Goal: Find specific page/section: Find specific page/section

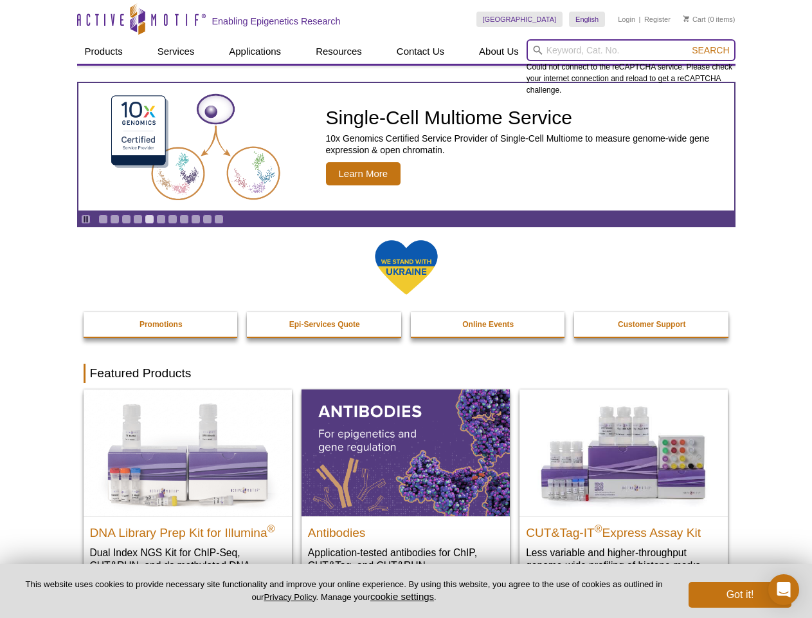
click at [631, 50] on input "search" at bounding box center [631, 50] width 209 height 22
click at [711, 50] on span "Search" at bounding box center [710, 50] width 37 height 10
click at [86, 219] on icon "Pause" at bounding box center [86, 219] width 8 height 8
click at [103, 219] on link "Go to slide 1" at bounding box center [103, 219] width 10 height 10
click at [115, 219] on link "Go to slide 2" at bounding box center [115, 219] width 10 height 10
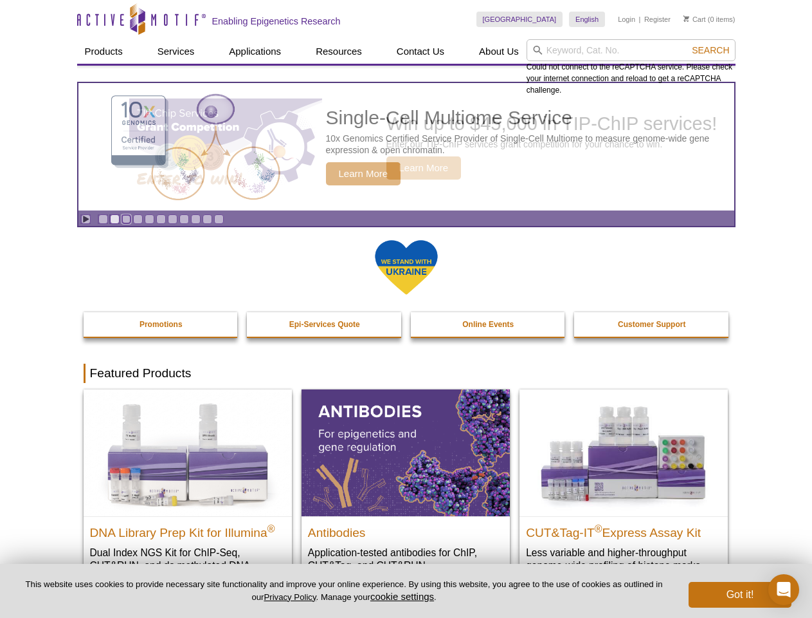
click at [126, 219] on link "Go to slide 3" at bounding box center [127, 219] width 10 height 10
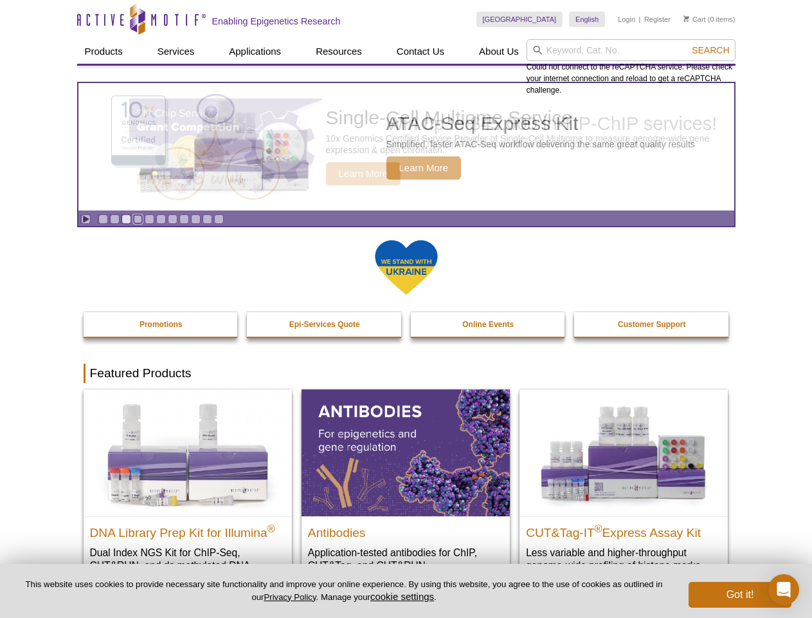
click at [138, 219] on link "Go to slide 4" at bounding box center [138, 219] width 10 height 10
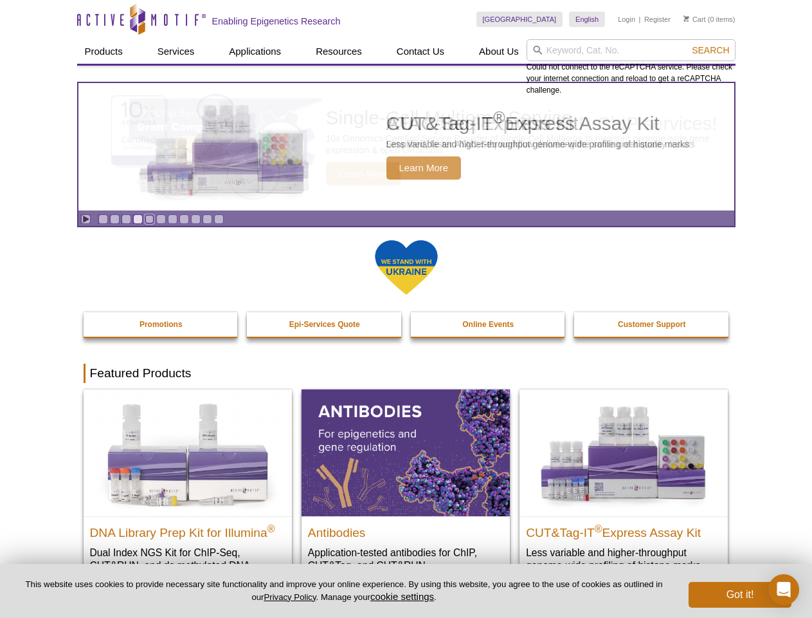
click at [149, 219] on link "Go to slide 5" at bounding box center [150, 219] width 10 height 10
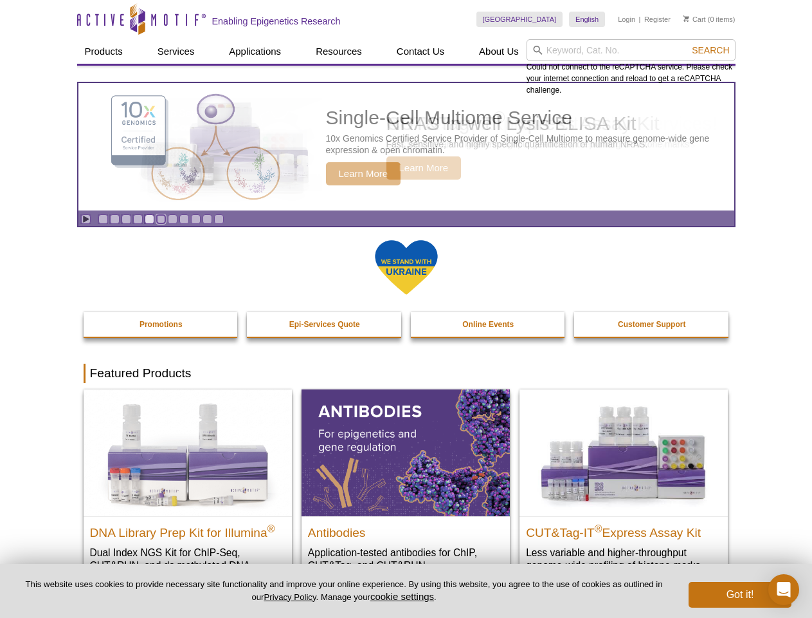
click at [161, 219] on link "Go to slide 6" at bounding box center [161, 219] width 10 height 10
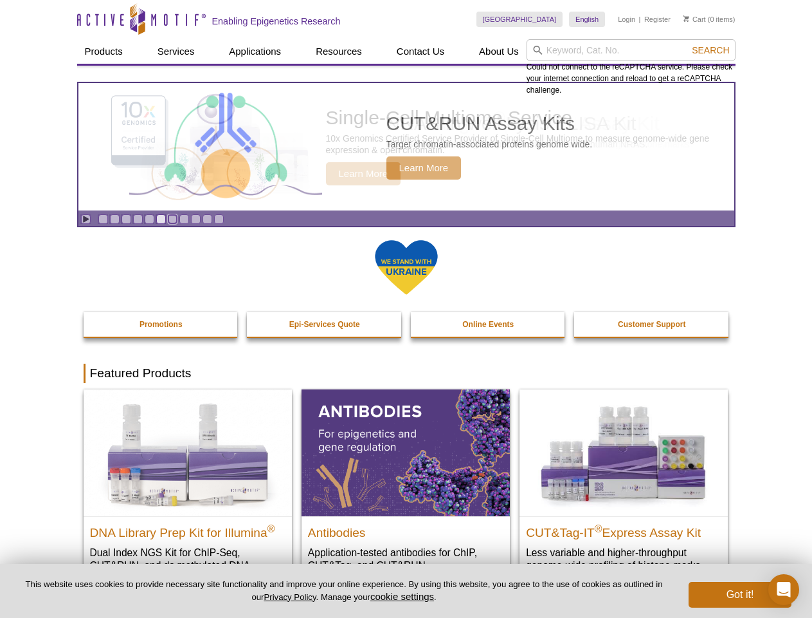
click at [172, 219] on link "Go to slide 7" at bounding box center [173, 219] width 10 height 10
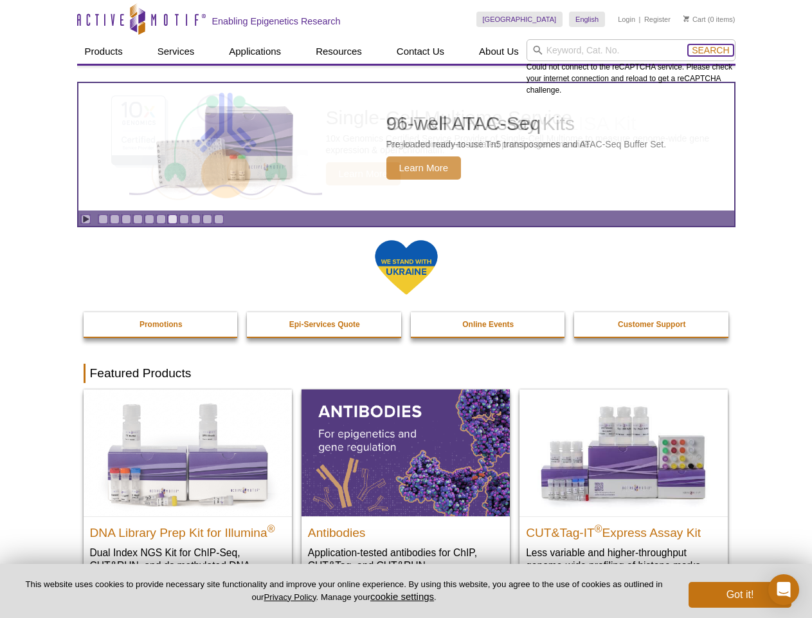
click at [711, 50] on span "Search" at bounding box center [710, 50] width 37 height 10
